Goal: Task Accomplishment & Management: Complete application form

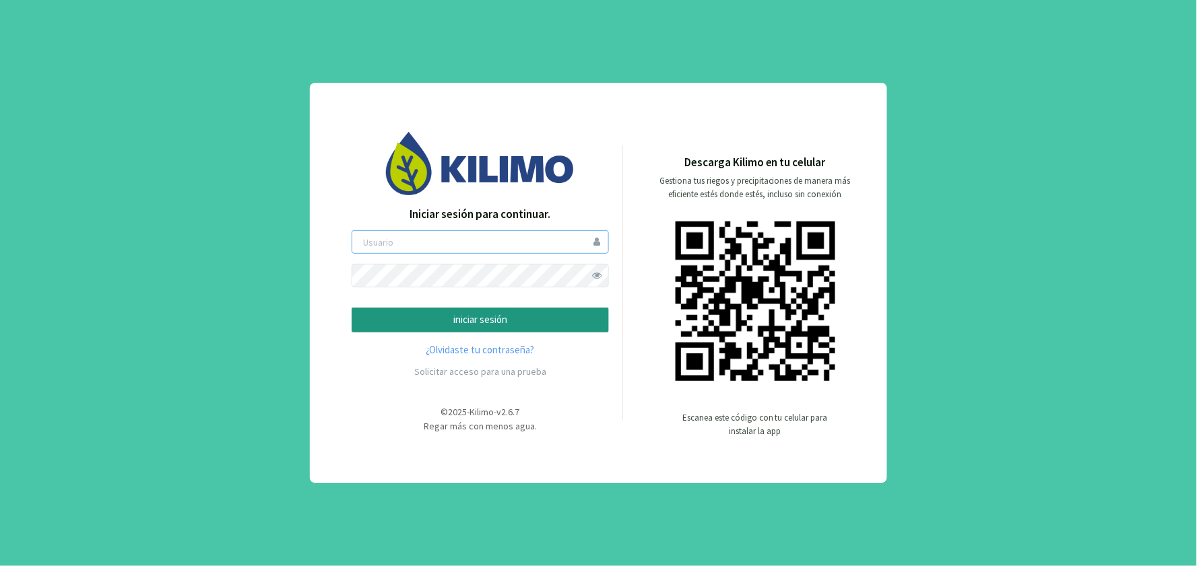
type input "hholch"
click at [482, 322] on p "iniciar sesión" at bounding box center [480, 320] width 234 height 15
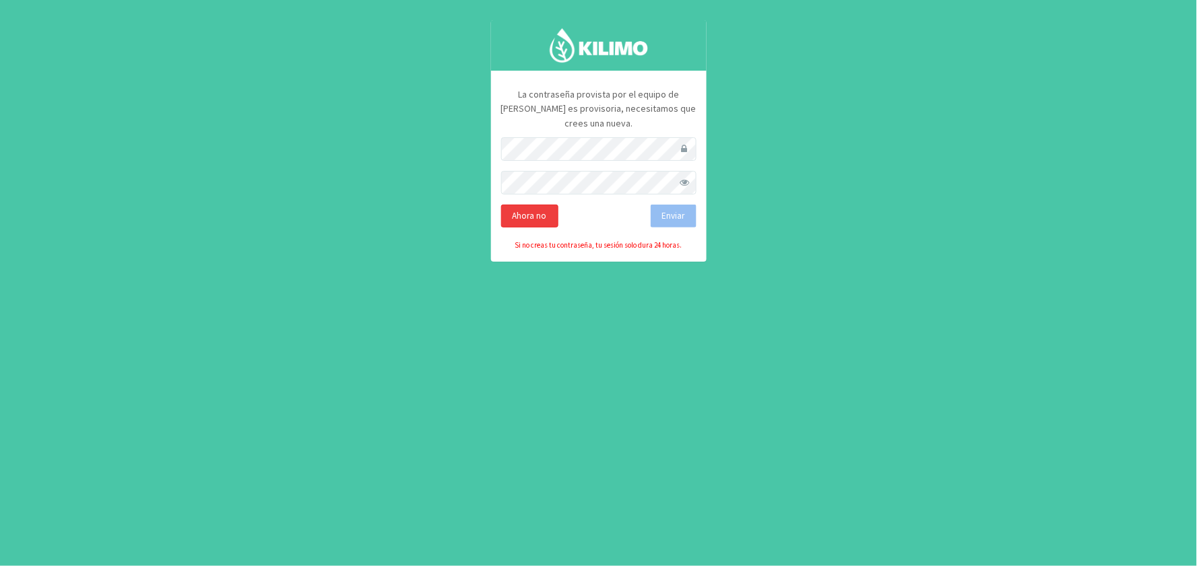
click at [544, 205] on div "Ahora no" at bounding box center [529, 216] width 57 height 23
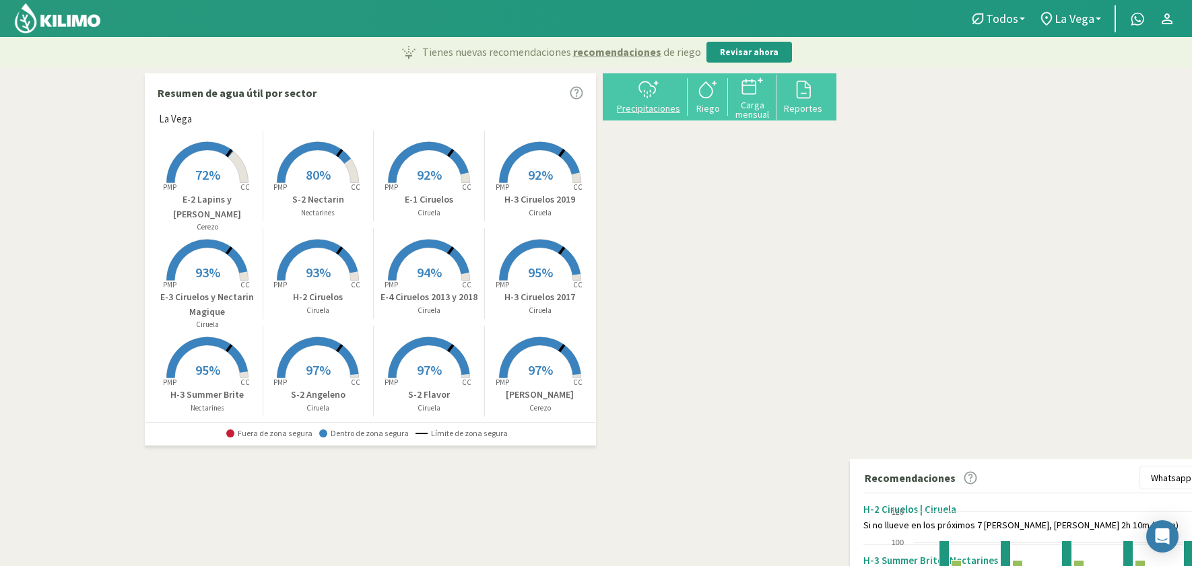
click at [663, 113] on div "Precipitaciones" at bounding box center [649, 108] width 70 height 9
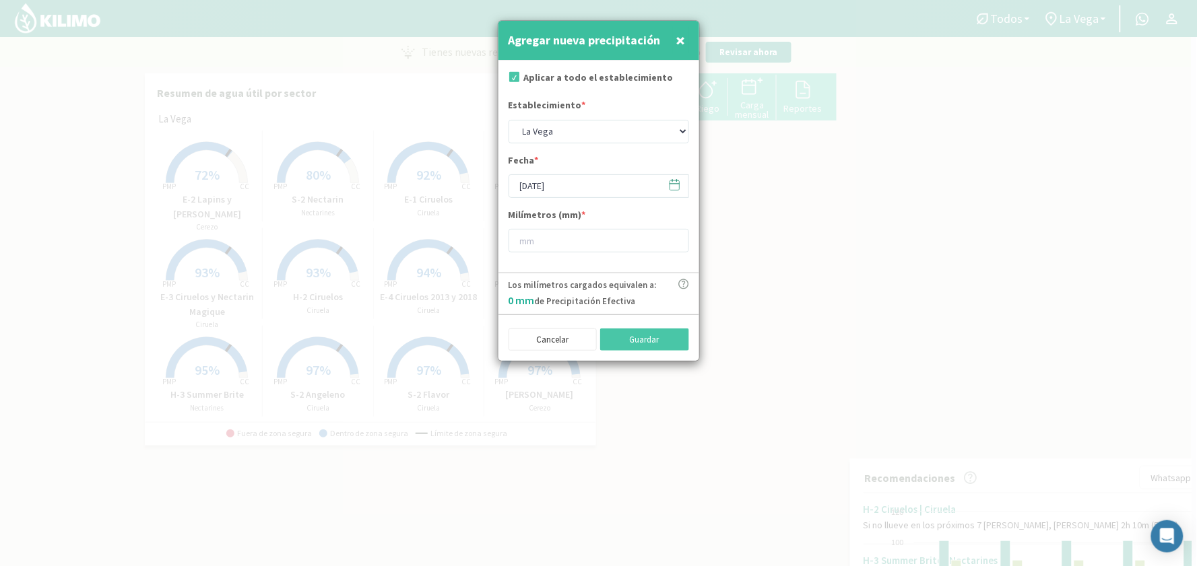
click at [671, 185] on icon at bounding box center [674, 184] width 13 height 13
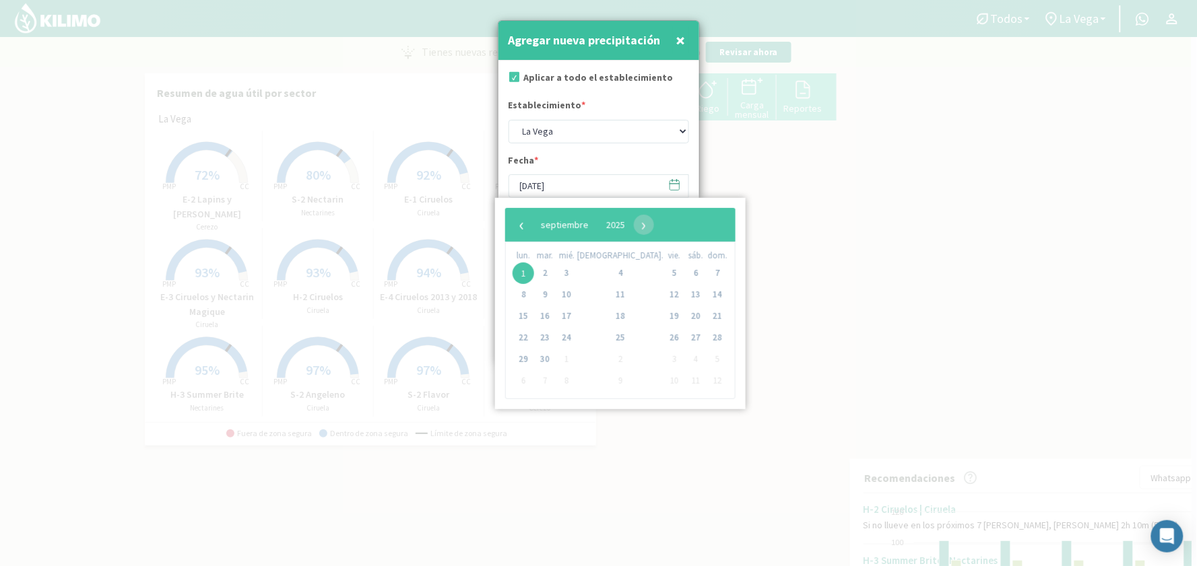
click at [668, 185] on icon at bounding box center [674, 184] width 13 height 13
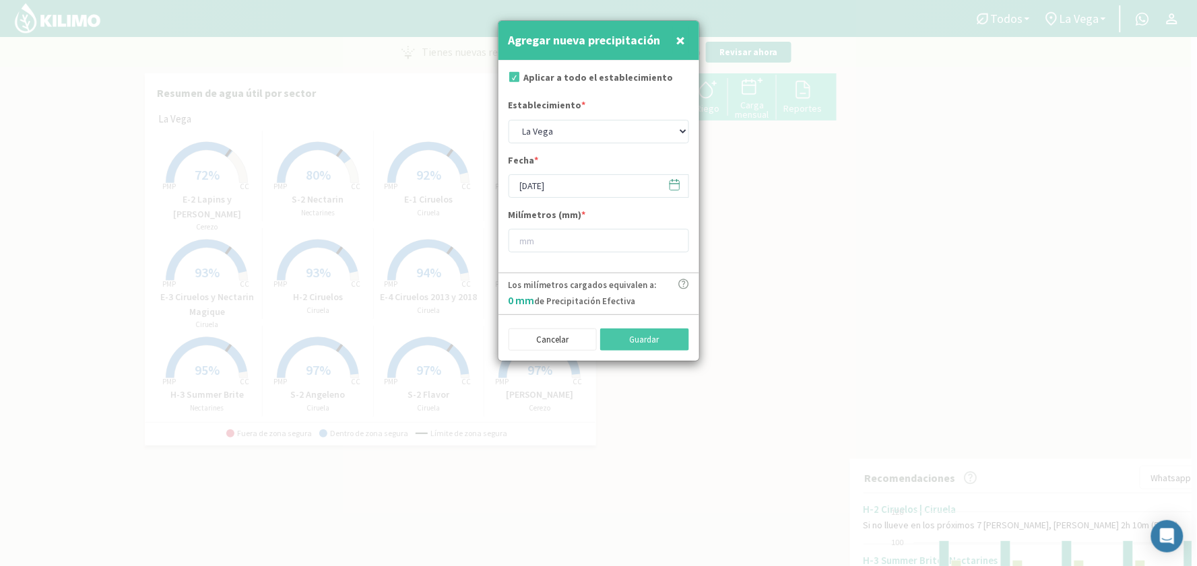
click at [672, 189] on icon at bounding box center [674, 184] width 13 height 13
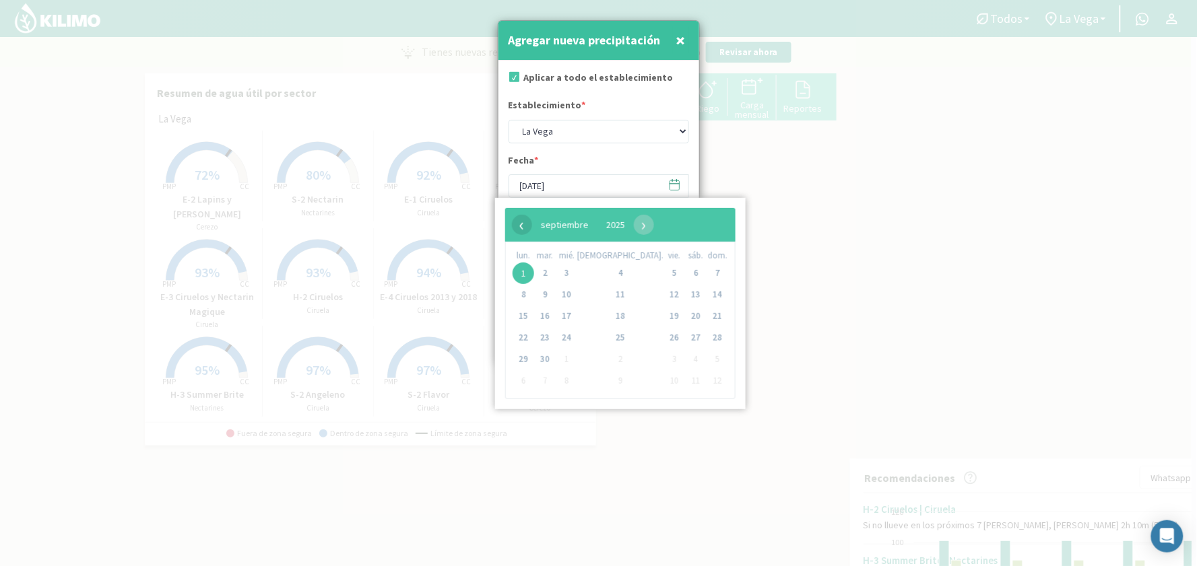
click at [521, 225] on span "‹" at bounding box center [522, 225] width 20 height 20
click at [685, 358] on span "30" at bounding box center [696, 360] width 22 height 22
type input "[DATE]"
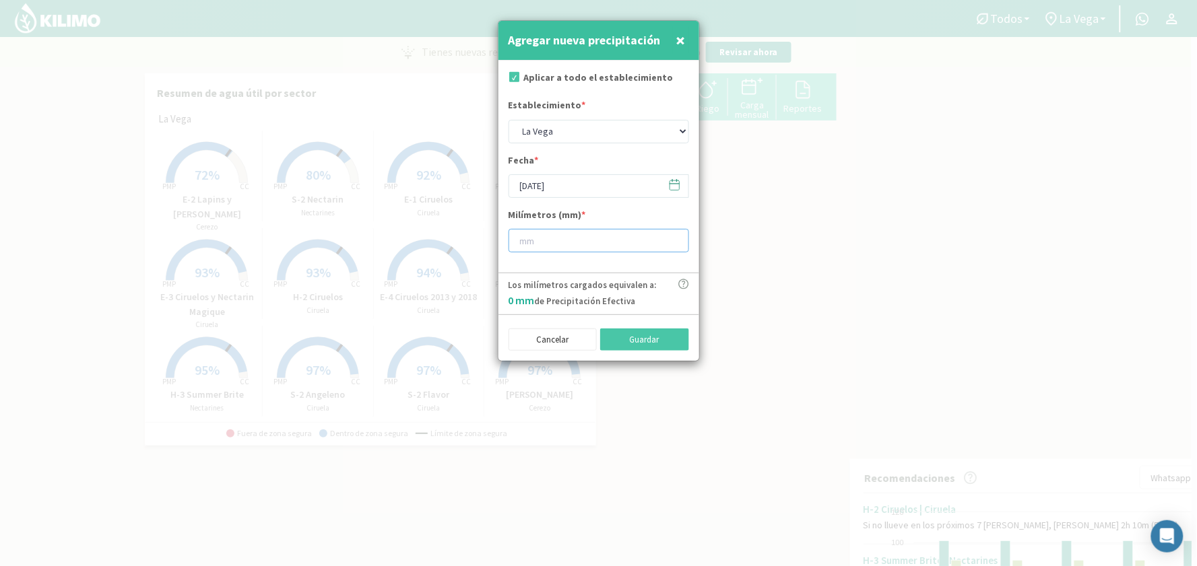
click at [543, 245] on input "number" at bounding box center [599, 241] width 181 height 24
type input "2"
type input "2.2"
click at [637, 341] on button "Guardar" at bounding box center [644, 340] width 89 height 23
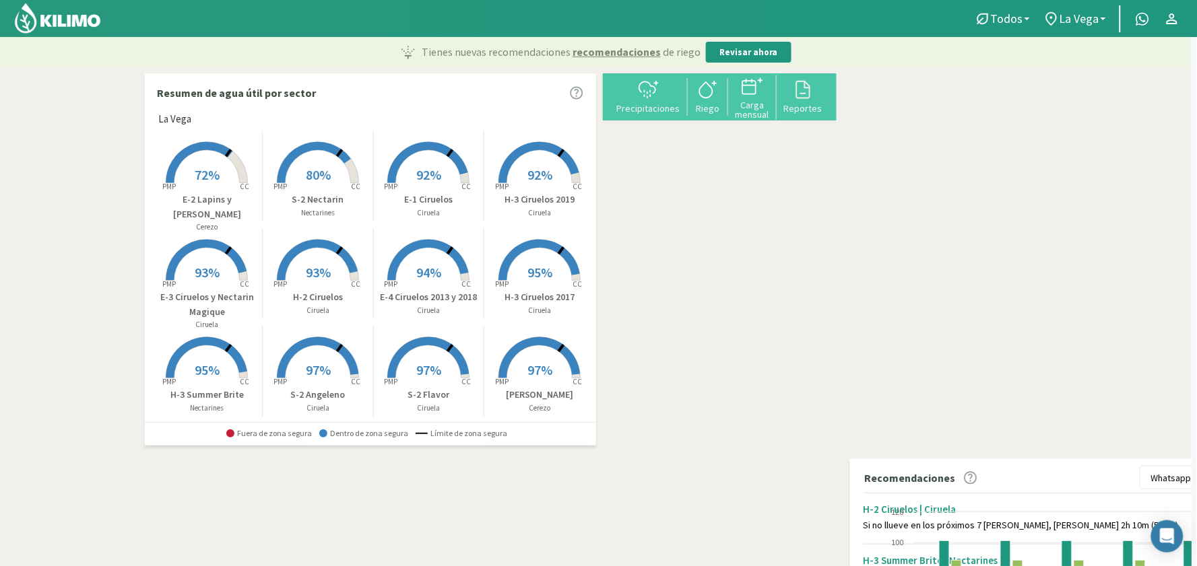
type input "[DATE]"
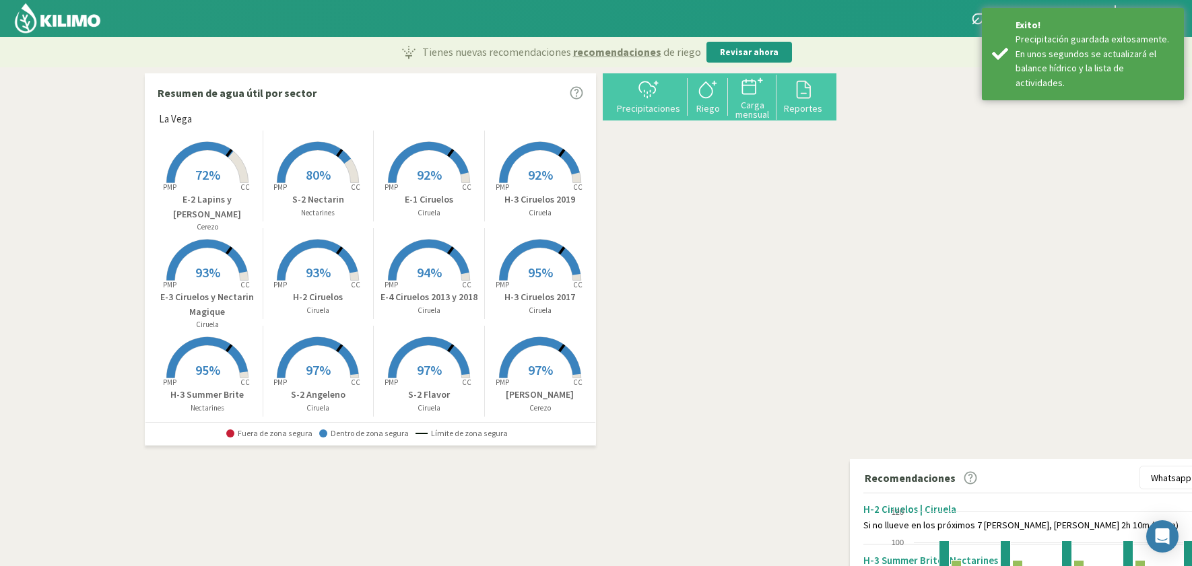
click at [207, 162] on rect at bounding box center [208, 185] width 108 height 108
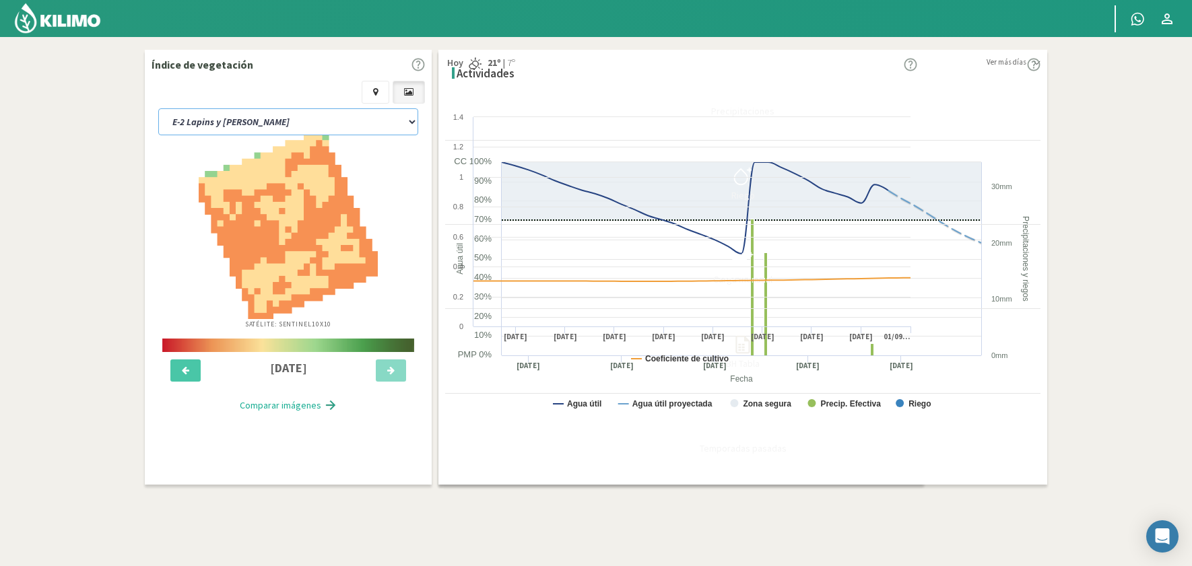
click at [294, 112] on select "E-1 Ciruelos E-2 Lapins y [PERSON_NAME] E-3 Ciruelos y Nectarin Magique E-4 Cir…" at bounding box center [288, 121] width 260 height 27
click at [158, 108] on select "E-1 Ciruelos E-2 Lapins y [PERSON_NAME] E-3 Ciruelos y Nectarin Magique E-4 Cir…" at bounding box center [288, 121] width 260 height 27
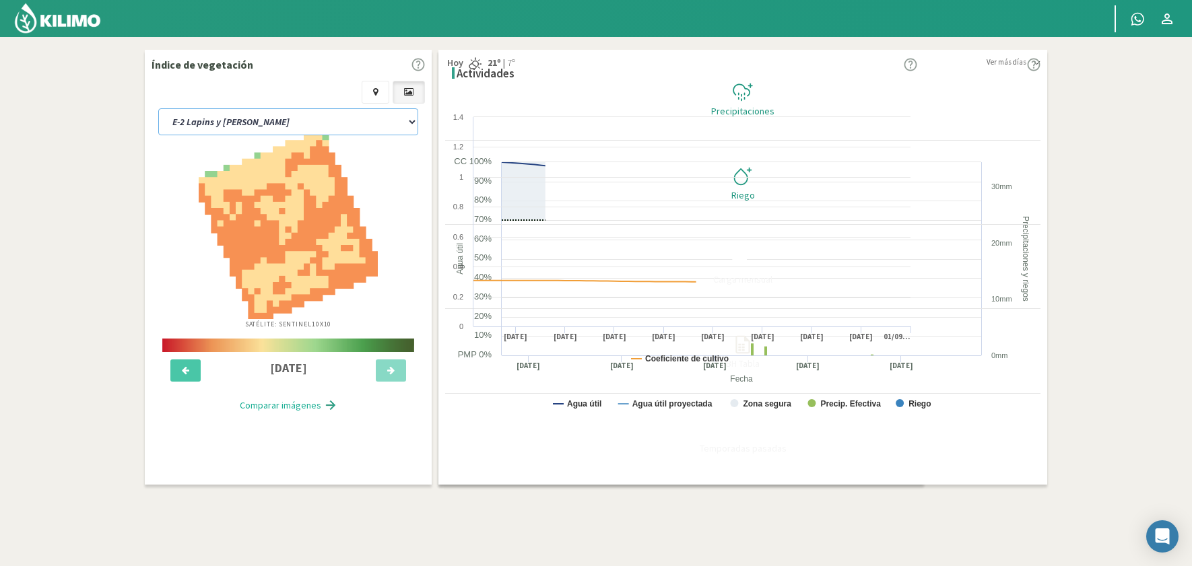
select select "14: Object"
